Goal: Transaction & Acquisition: Download file/media

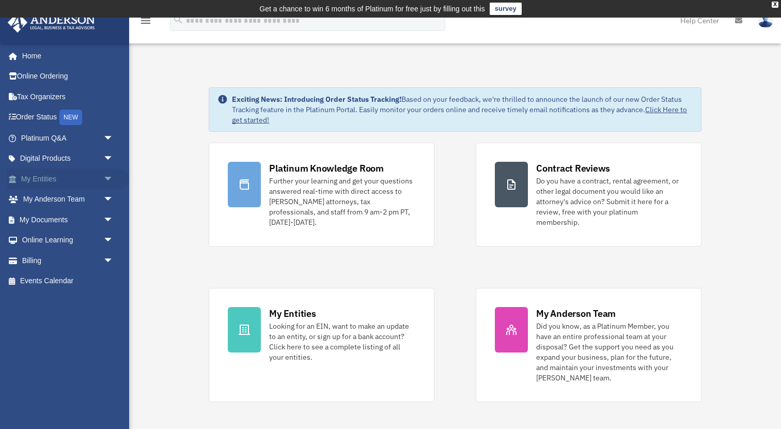
click at [40, 179] on link "My Entities arrow_drop_down" at bounding box center [68, 178] width 122 height 21
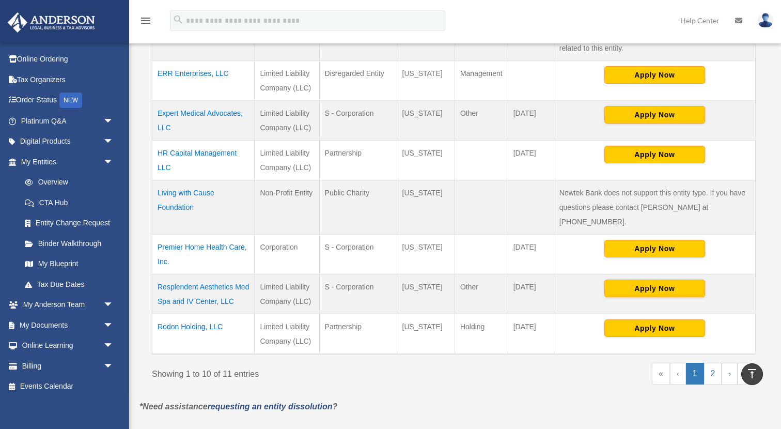
scroll to position [436, 0]
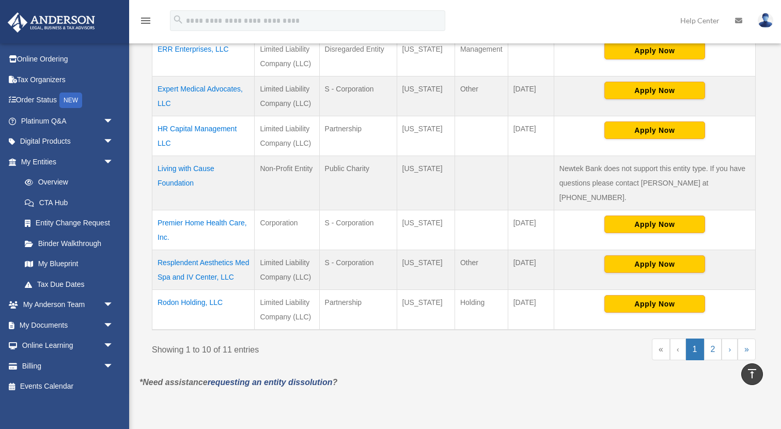
click at [199, 296] on td "Rodon Holding, LLC" at bounding box center [203, 310] width 102 height 40
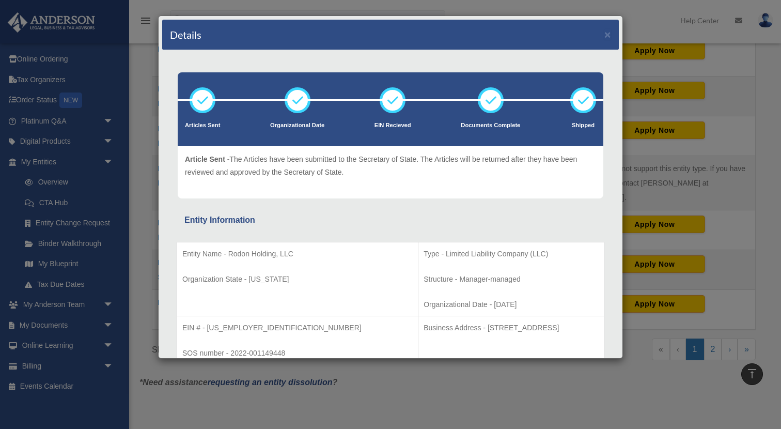
scroll to position [0, 0]
click at [606, 34] on button "×" at bounding box center [607, 34] width 7 height 11
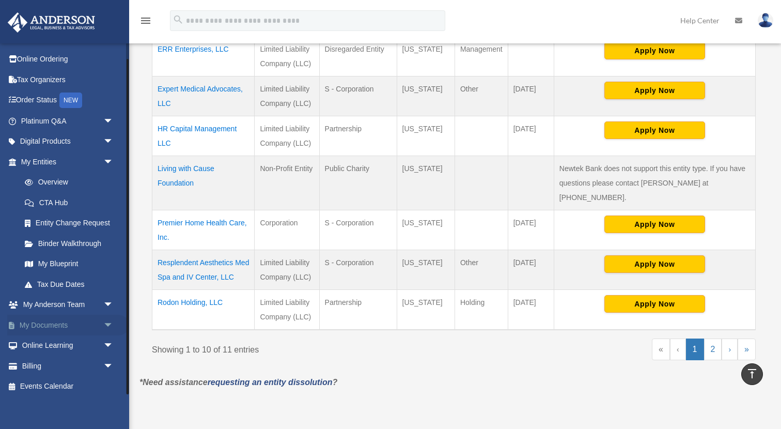
click at [109, 318] on span "arrow_drop_down" at bounding box center [113, 324] width 21 height 21
click at [38, 342] on link "Box" at bounding box center [71, 345] width 115 height 21
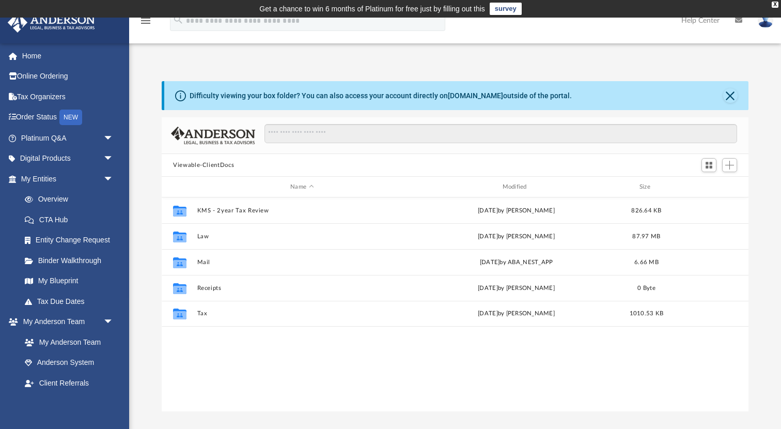
scroll to position [235, 586]
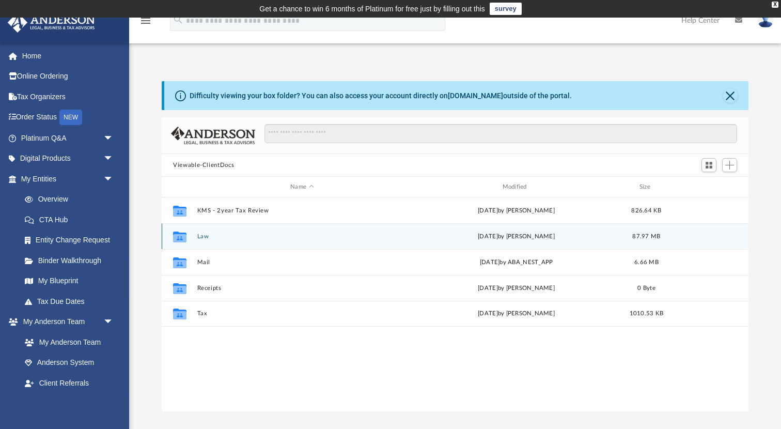
click at [204, 236] on button "Law" at bounding box center [302, 236] width 210 height 7
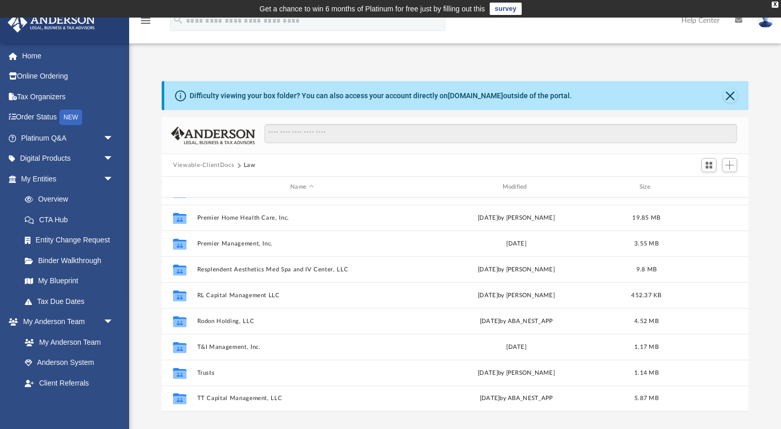
scroll to position [277, 0]
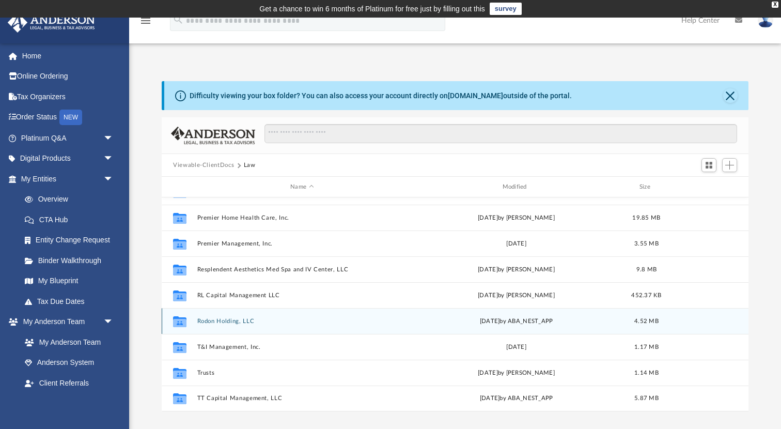
click at [211, 321] on button "Rodon Holding, LLC" at bounding box center [302, 321] width 210 height 7
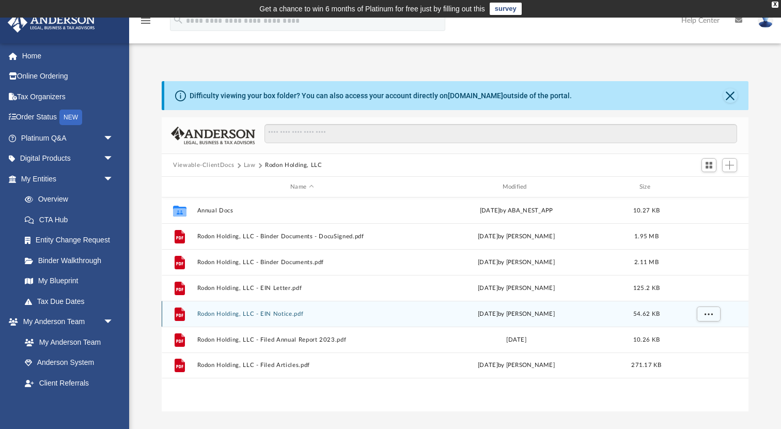
scroll to position [0, 0]
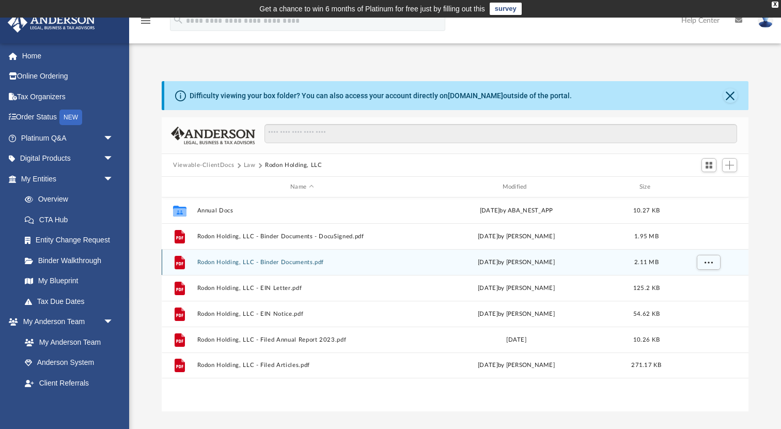
click at [221, 263] on button "Rodon Holding, LLC - Binder Documents.pdf" at bounding box center [302, 262] width 210 height 7
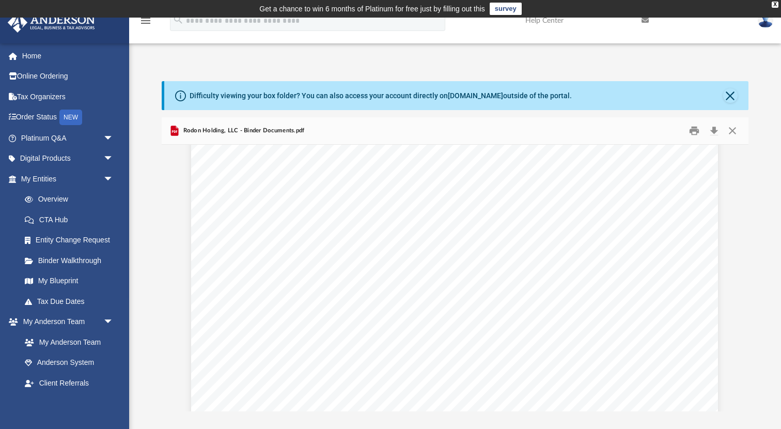
scroll to position [37894, 1]
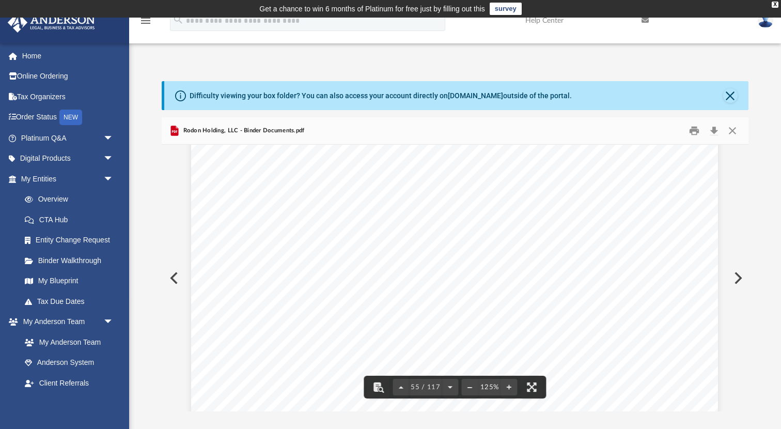
drag, startPoint x: 744, startPoint y: 269, endPoint x: 745, endPoint y: 282, distance: 13.5
click at [745, 282] on button "Preview" at bounding box center [736, 277] width 23 height 29
click at [173, 279] on button "Preview" at bounding box center [173, 277] width 23 height 29
click at [713, 132] on button "Download" at bounding box center [713, 131] width 19 height 16
